Goal: Browse casually: Explore the website without a specific task or goal

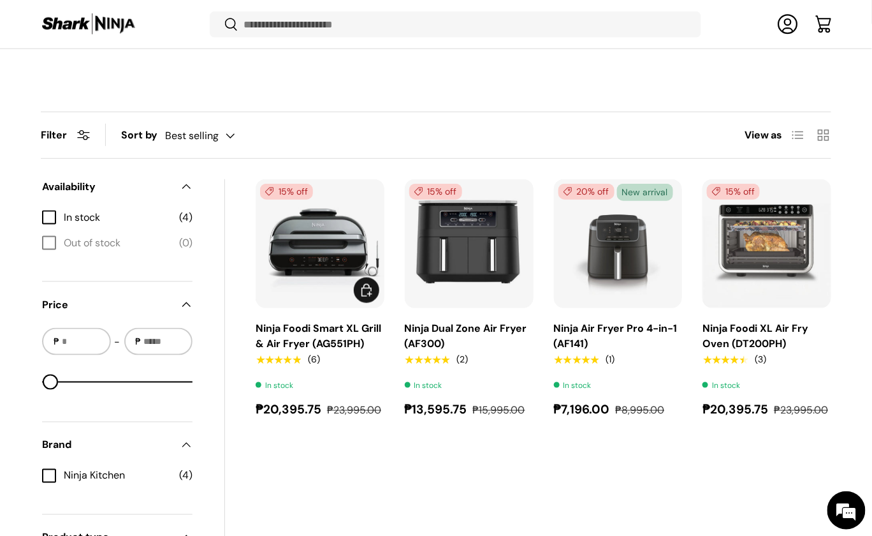
scroll to position [362, 0]
click at [759, 324] on link "Ninja Foodi XL Air Fry Oven (DT200PH)" at bounding box center [756, 335] width 106 height 29
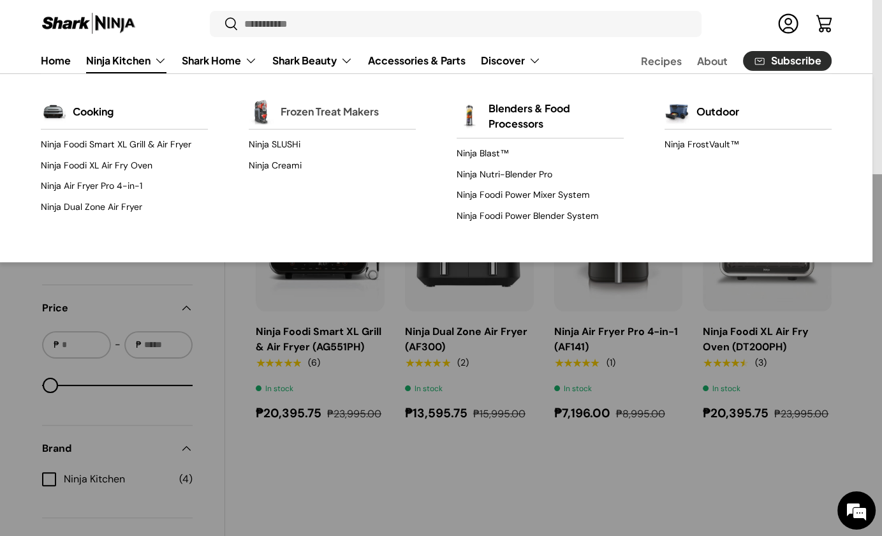
click at [295, 107] on link "Frozen Treat Makers" at bounding box center [330, 112] width 98 height 28
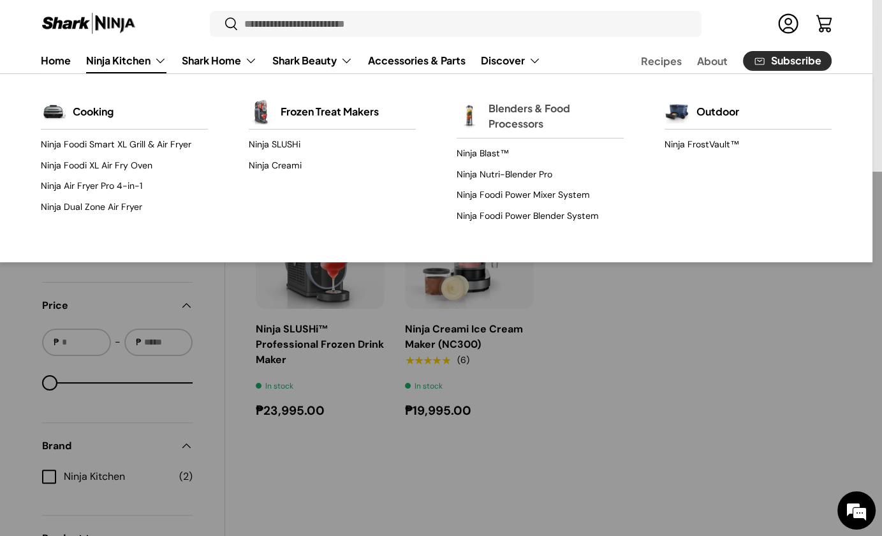
click at [481, 109] on img "Primary" at bounding box center [470, 116] width 26 height 26
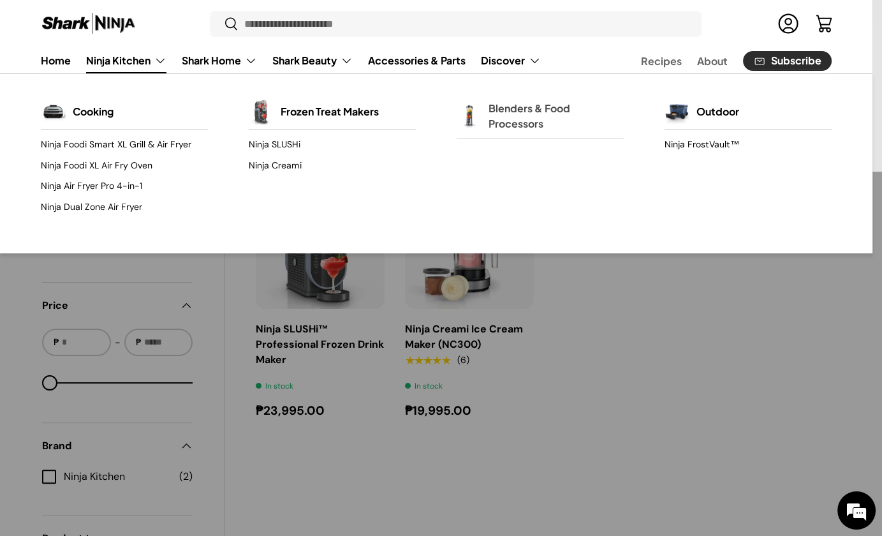
click at [525, 103] on link "Blenders & Food Processors" at bounding box center [555, 115] width 135 height 43
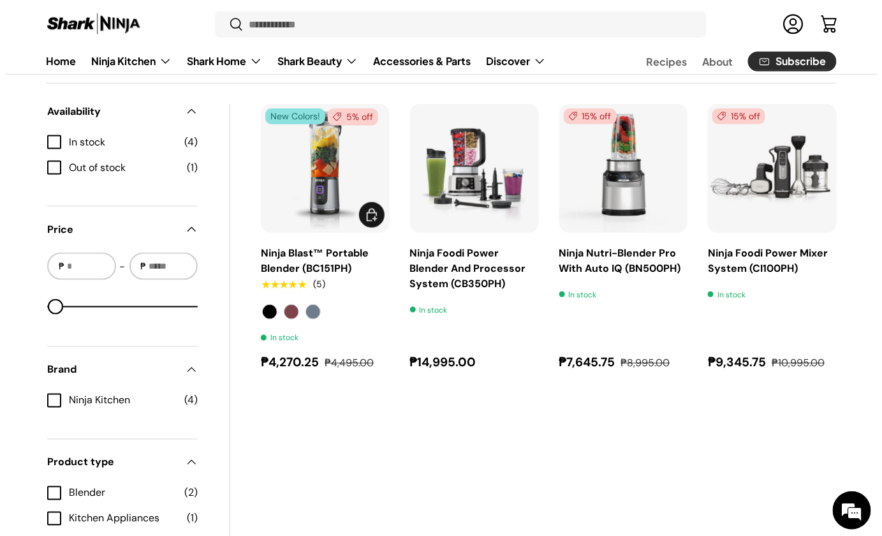
scroll to position [425, 0]
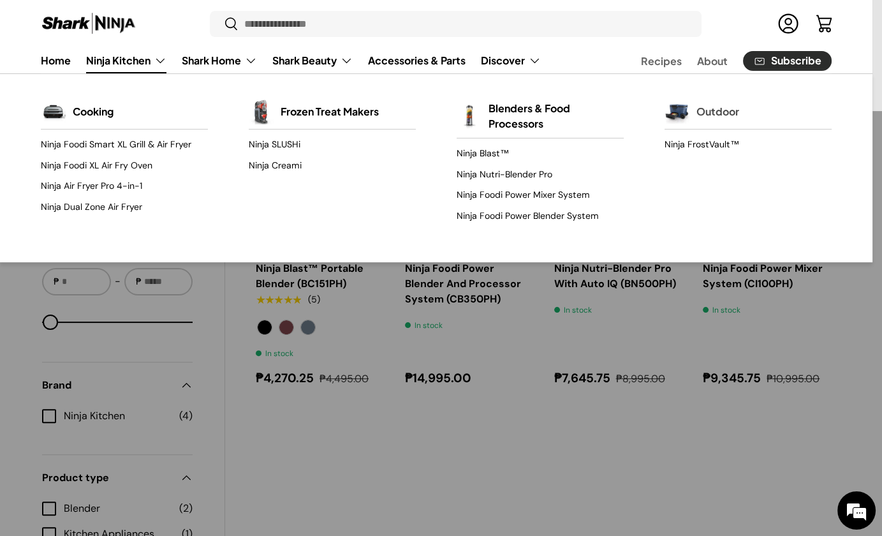
click at [693, 105] on div "Outdoor" at bounding box center [747, 111] width 167 height 34
click at [711, 114] on link "Outdoor" at bounding box center [717, 112] width 43 height 28
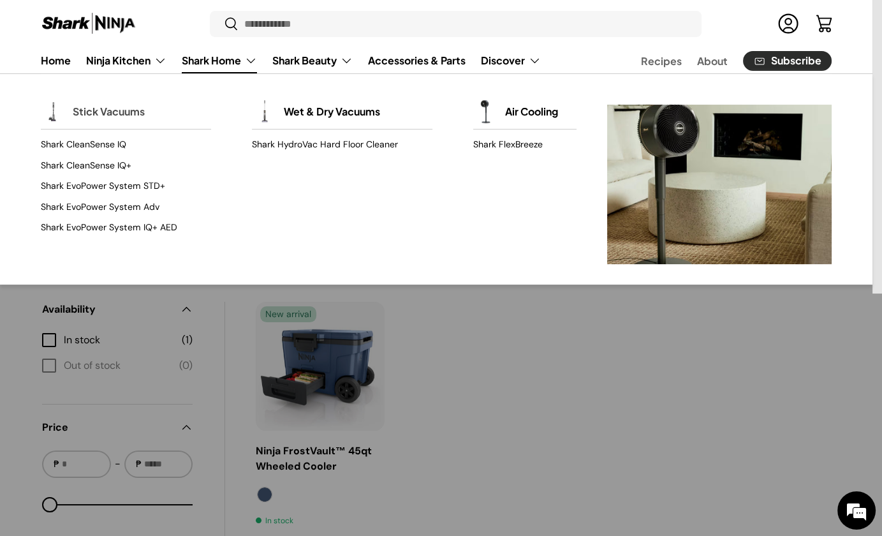
click at [117, 112] on link "Stick Vacuums" at bounding box center [109, 112] width 72 height 28
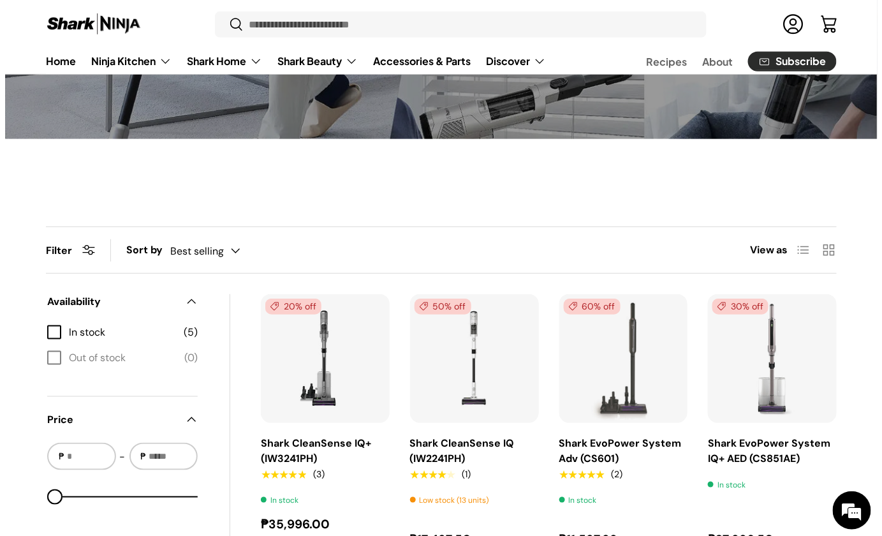
scroll to position [242, 0]
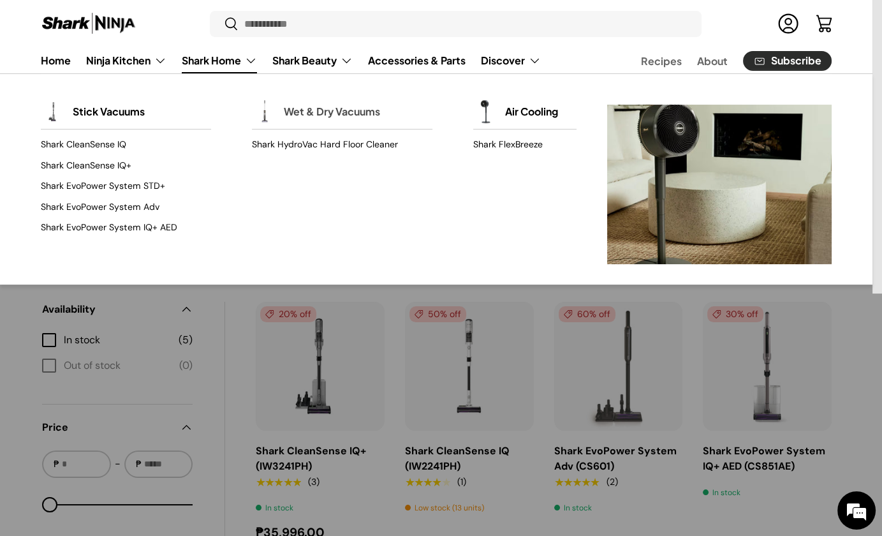
click at [297, 114] on link "Wet & Dry Vacuums" at bounding box center [332, 112] width 96 height 28
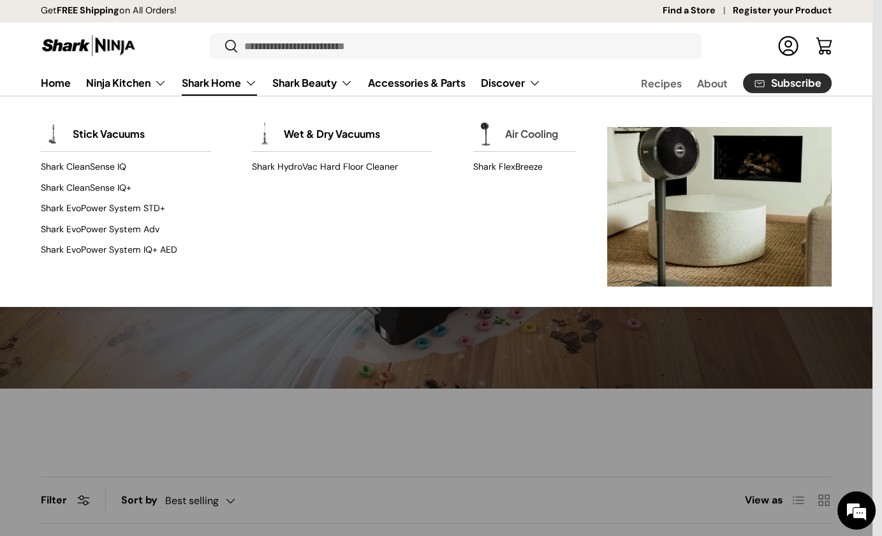
click at [505, 133] on link "Air Cooling" at bounding box center [531, 134] width 53 height 28
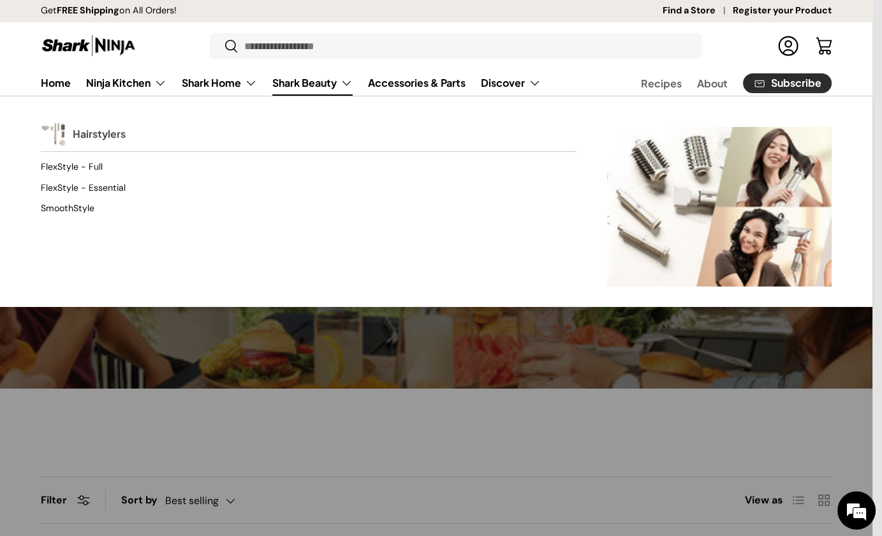
click at [122, 133] on link "Hairstylers" at bounding box center [99, 134] width 53 height 28
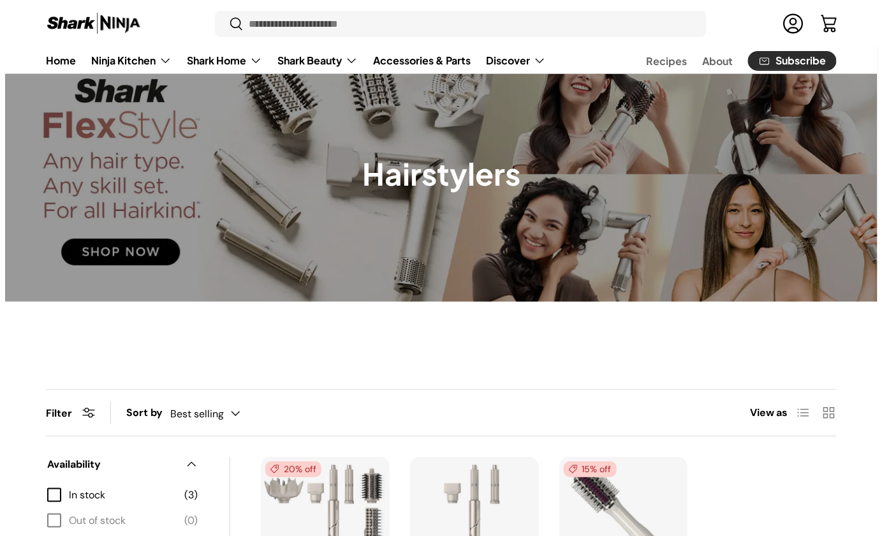
scroll to position [364, 0]
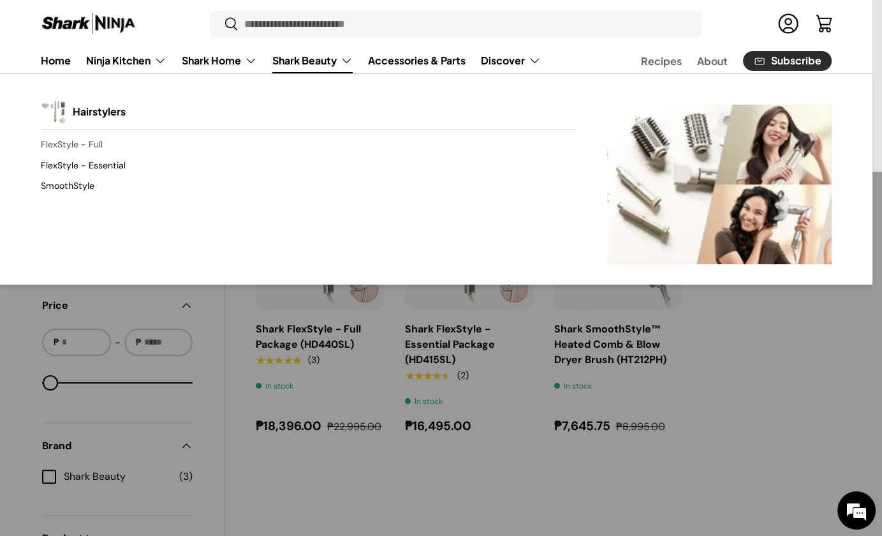
click at [94, 147] on link "FlexStyle - Full" at bounding box center [309, 145] width 536 height 20
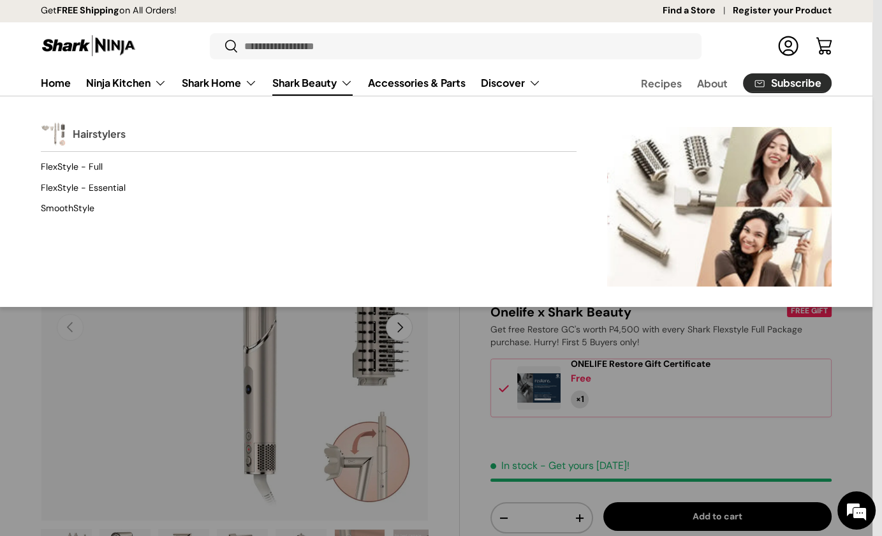
click at [123, 138] on link "Hairstylers" at bounding box center [99, 134] width 53 height 28
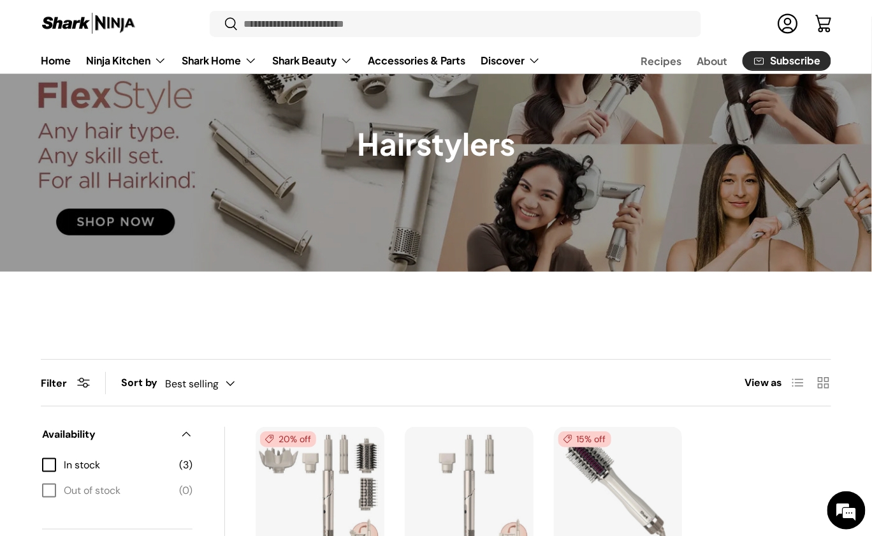
scroll to position [242, 0]
